Goal: Task Accomplishment & Management: Complete application form

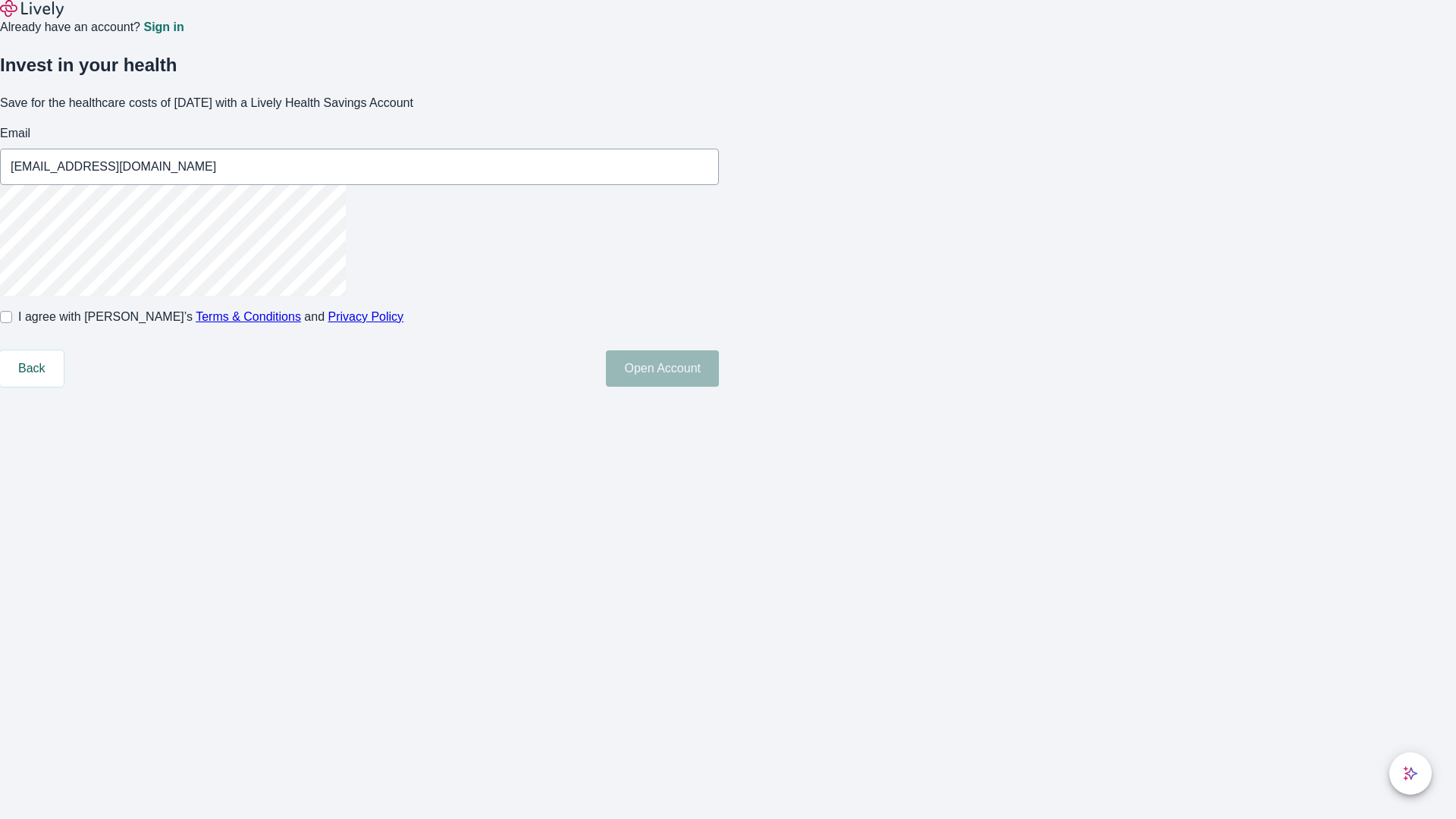
click at [12, 323] on input "I agree with Lively’s Terms & Conditions and Privacy Policy" at bounding box center [6, 317] width 12 height 12
checkbox input "true"
click at [719, 387] on button "Open Account" at bounding box center [662, 368] width 113 height 36
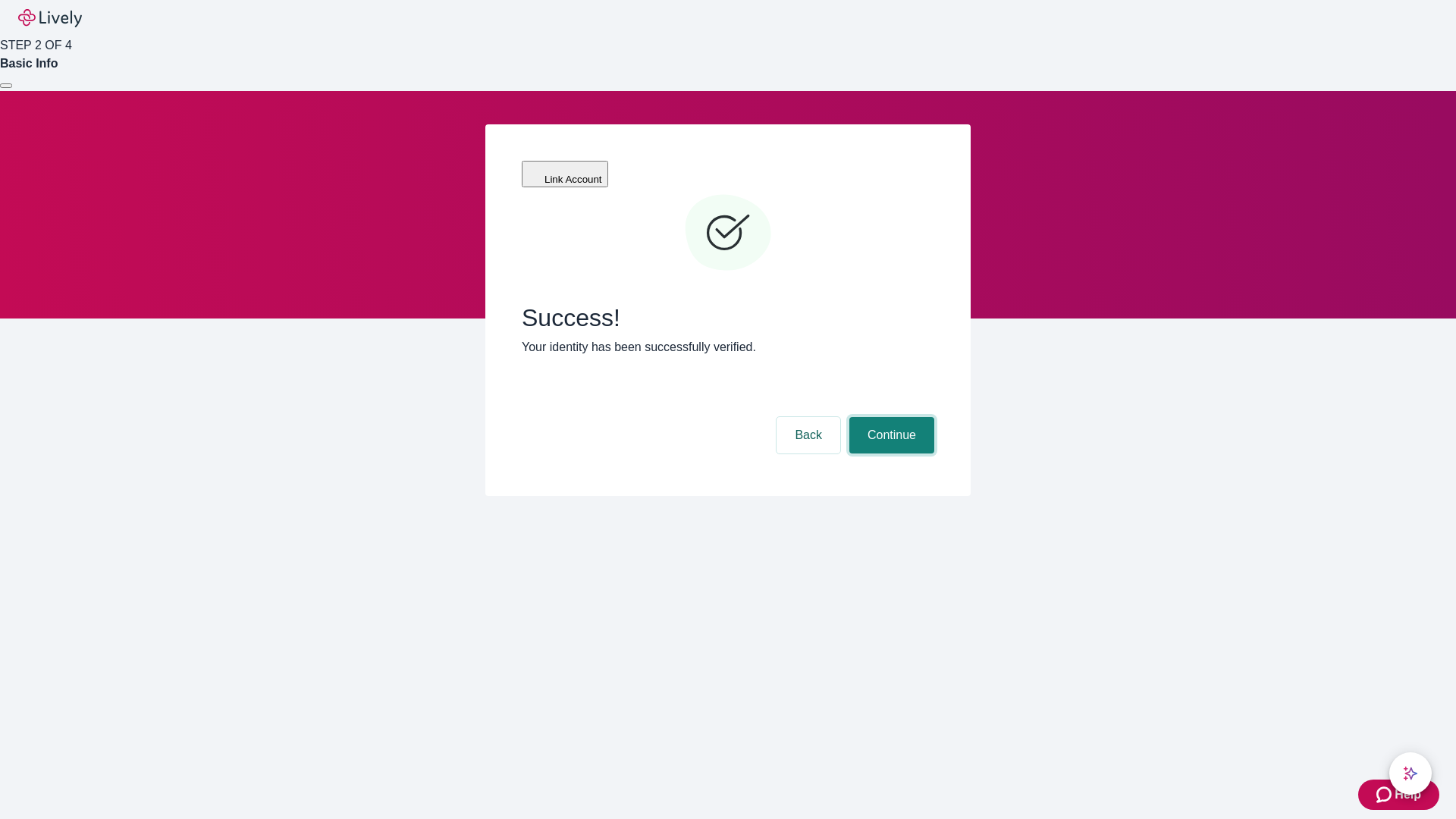
click at [890, 417] on button "Continue" at bounding box center [892, 435] width 85 height 36
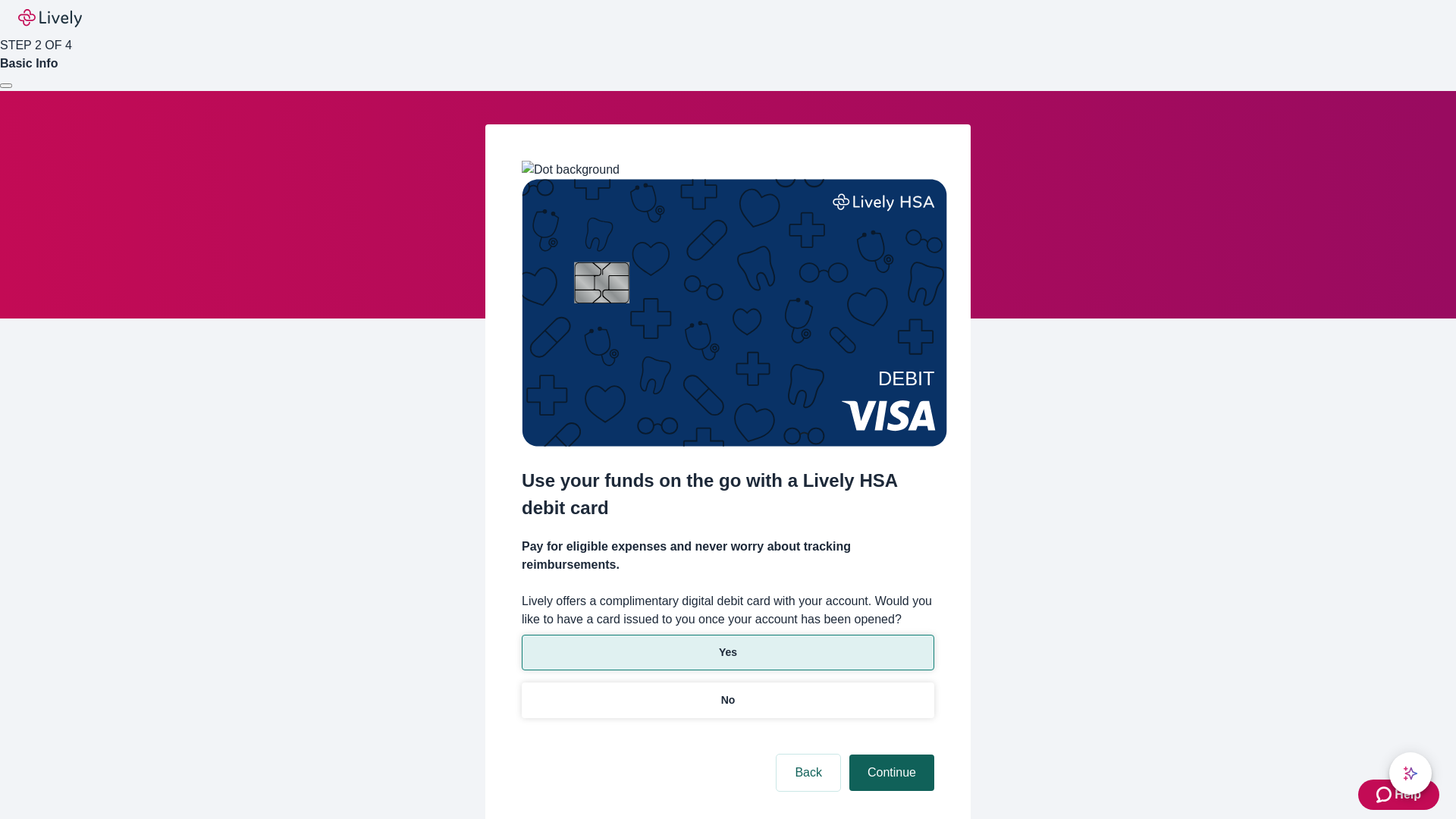
click at [728, 692] on p "No" at bounding box center [728, 700] width 14 height 16
click at [890, 755] on button "Continue" at bounding box center [892, 772] width 85 height 36
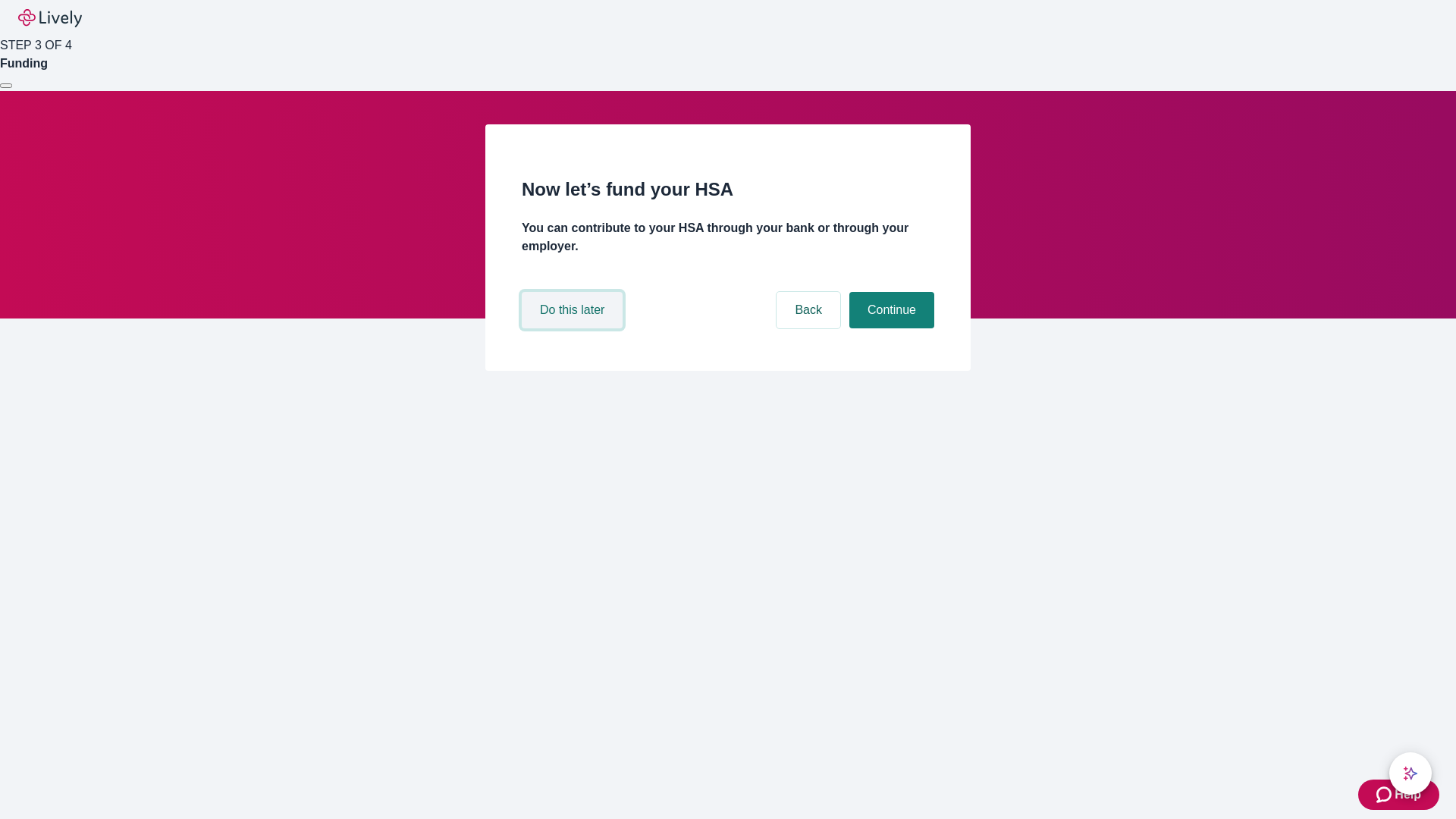
click at [574, 328] on button "Do this later" at bounding box center [572, 309] width 101 height 36
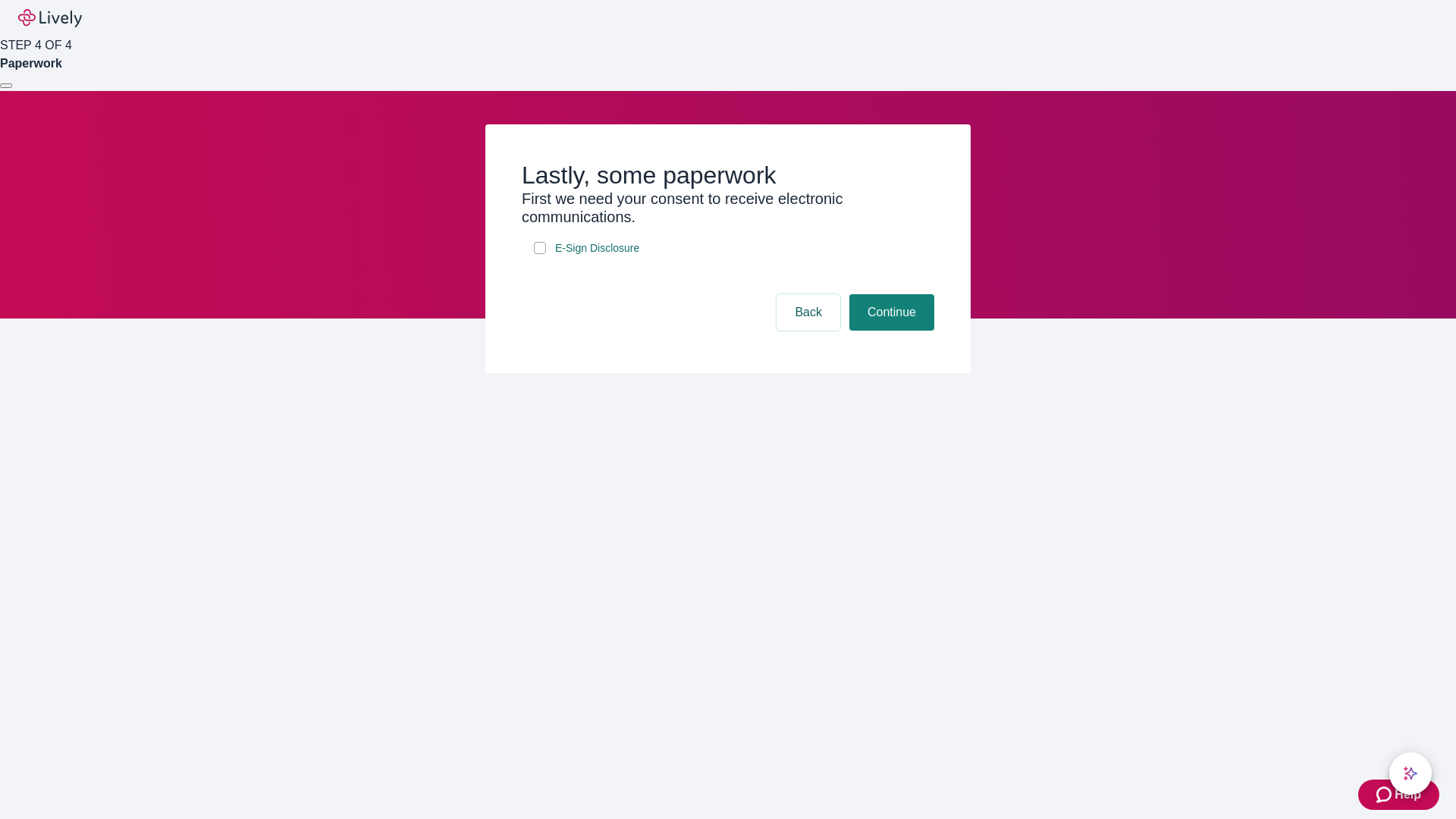
click at [540, 254] on input "E-Sign Disclosure" at bounding box center [540, 248] width 12 height 12
checkbox input "true"
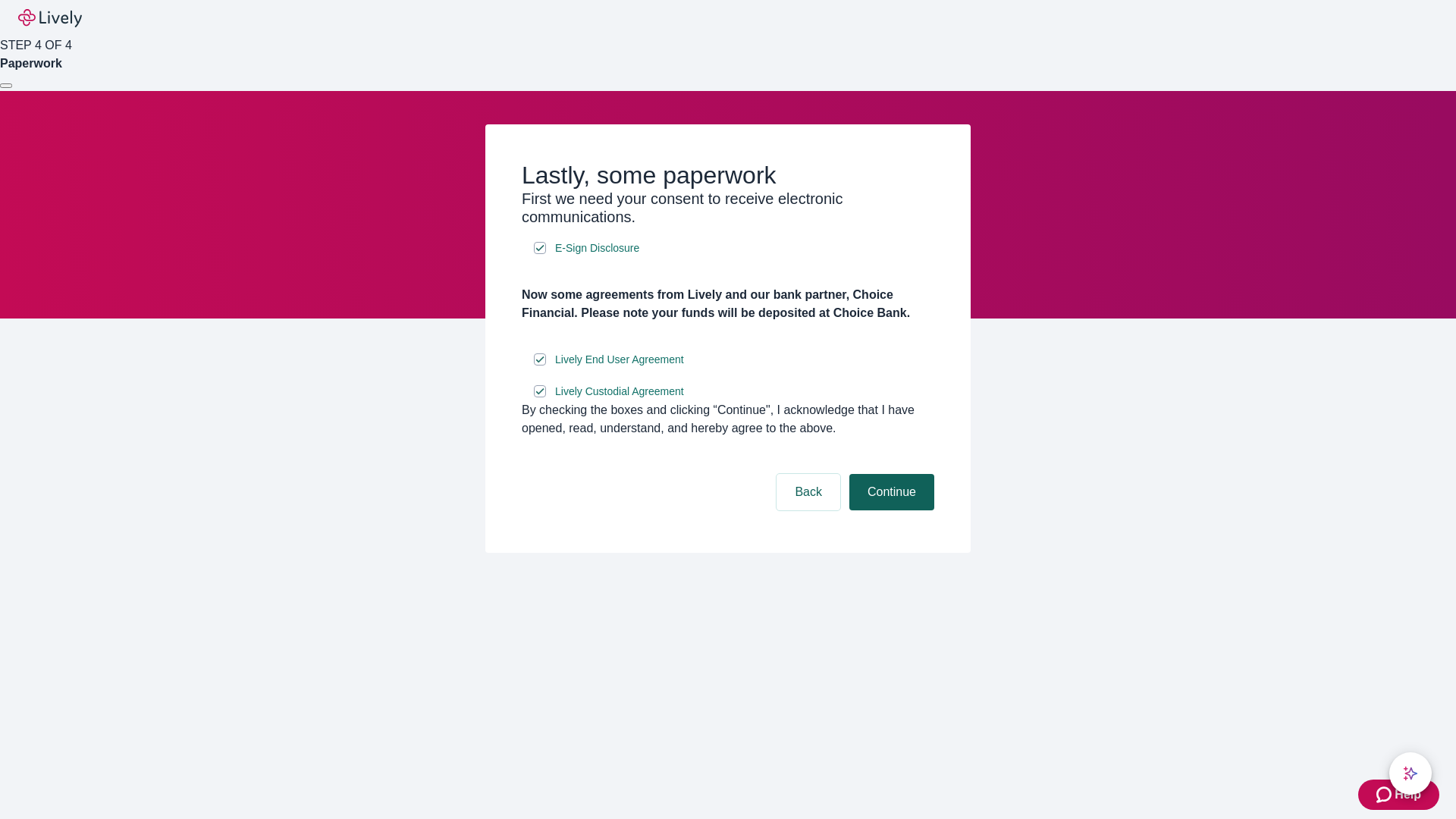
click at [890, 510] on button "Continue" at bounding box center [892, 491] width 85 height 36
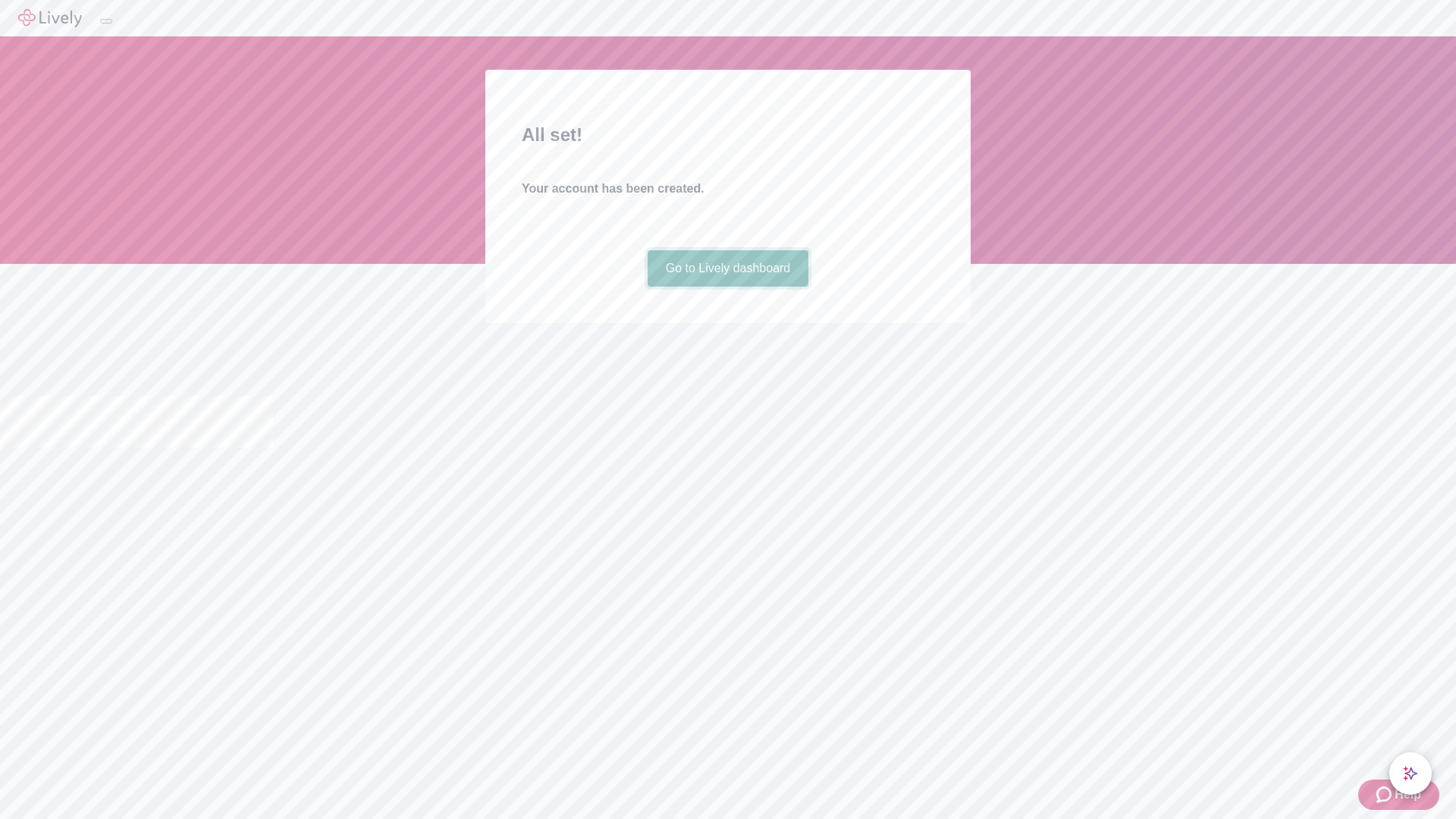
click at [728, 287] on link "Go to Lively dashboard" at bounding box center [728, 268] width 161 height 36
